Goal: Information Seeking & Learning: Learn about a topic

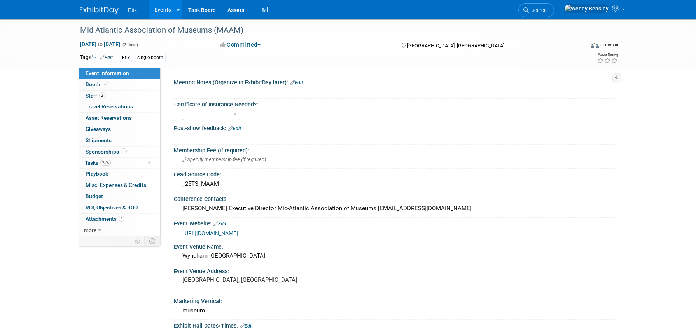
click at [168, 11] on link "Events" at bounding box center [163, 9] width 28 height 19
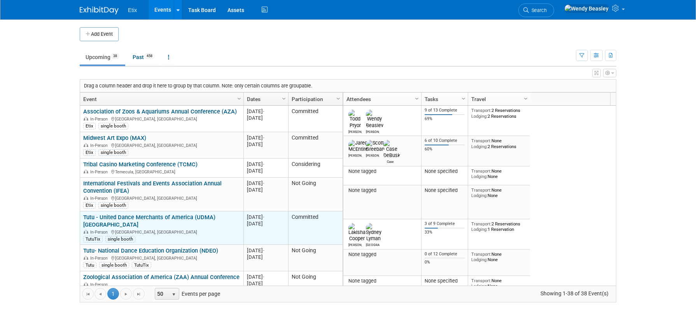
click at [154, 214] on link "Tutu - United Dance Merchants of America (UDMA) [GEOGRAPHIC_DATA]" at bounding box center [149, 221] width 132 height 14
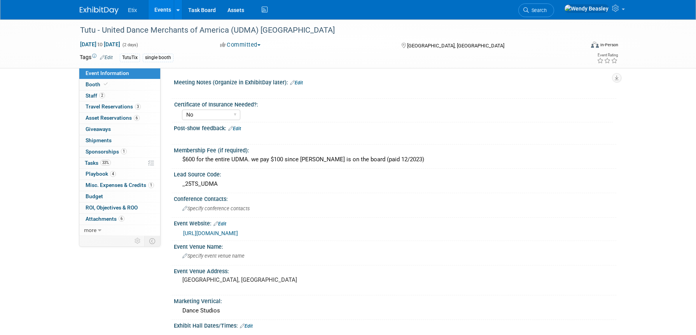
select select "No"
click at [95, 84] on span "Booth" at bounding box center [98, 84] width 24 height 6
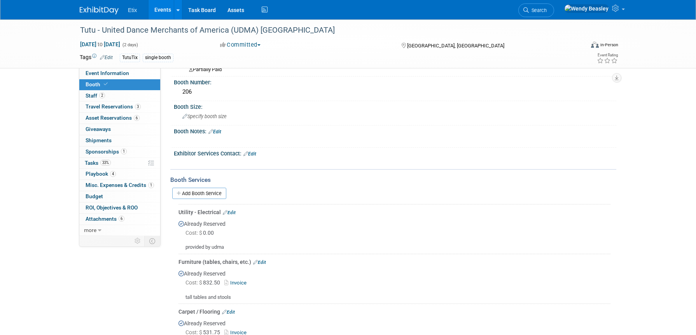
scroll to position [76, 0]
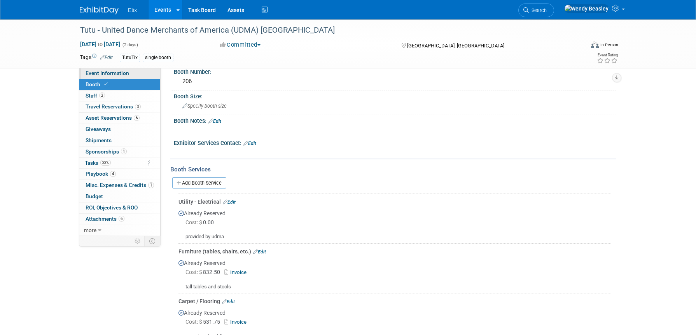
click at [123, 72] on span "Event Information" at bounding box center [108, 73] width 44 height 6
select select "No"
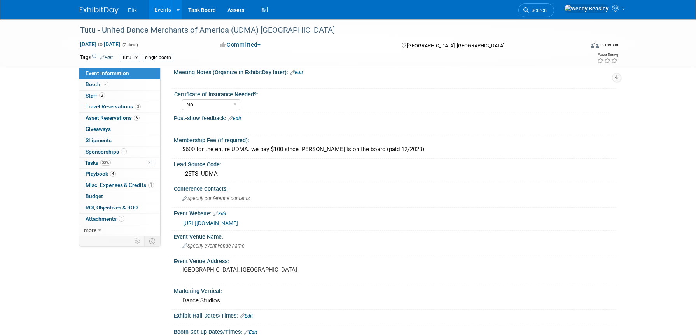
scroll to position [4, 0]
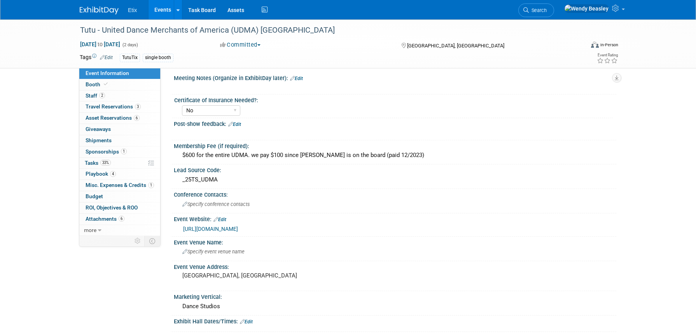
click at [229, 229] on link "[URL][DOMAIN_NAME]" at bounding box center [210, 229] width 55 height 6
